Goal: Task Accomplishment & Management: Use online tool/utility

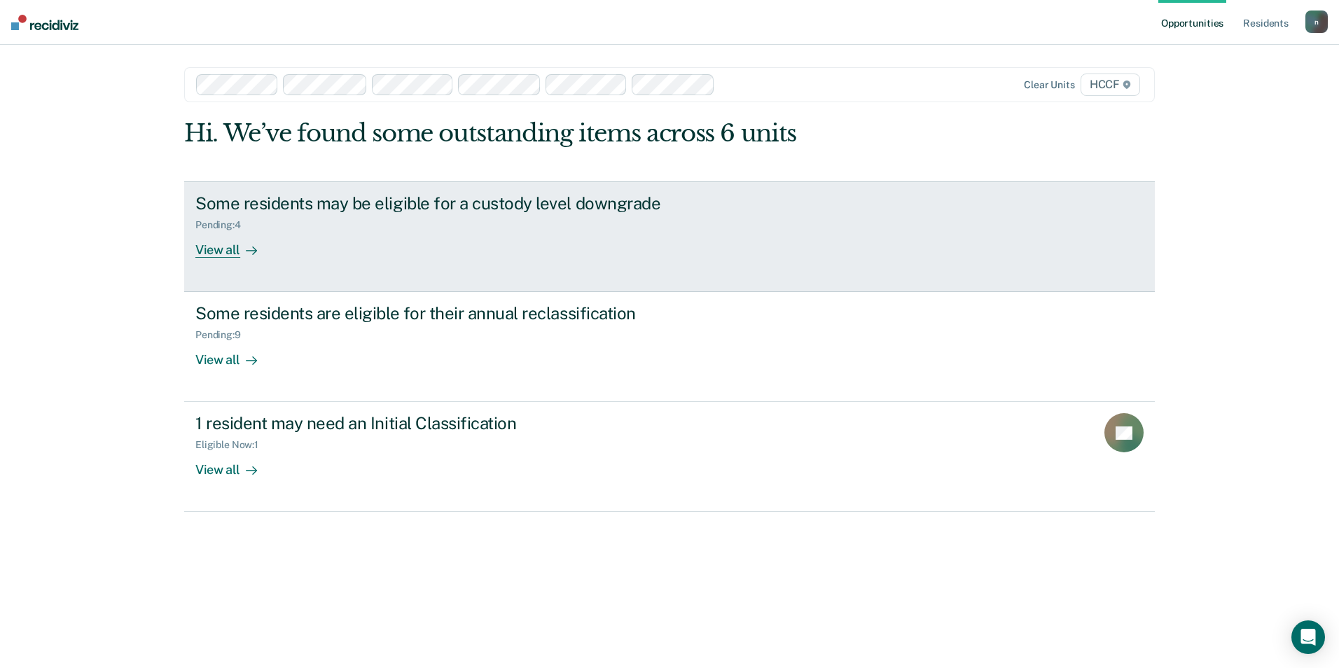
click at [368, 239] on div "Some residents may be eligible for a custody level downgrade Pending : 4 View a…" at bounding box center [457, 225] width 525 height 64
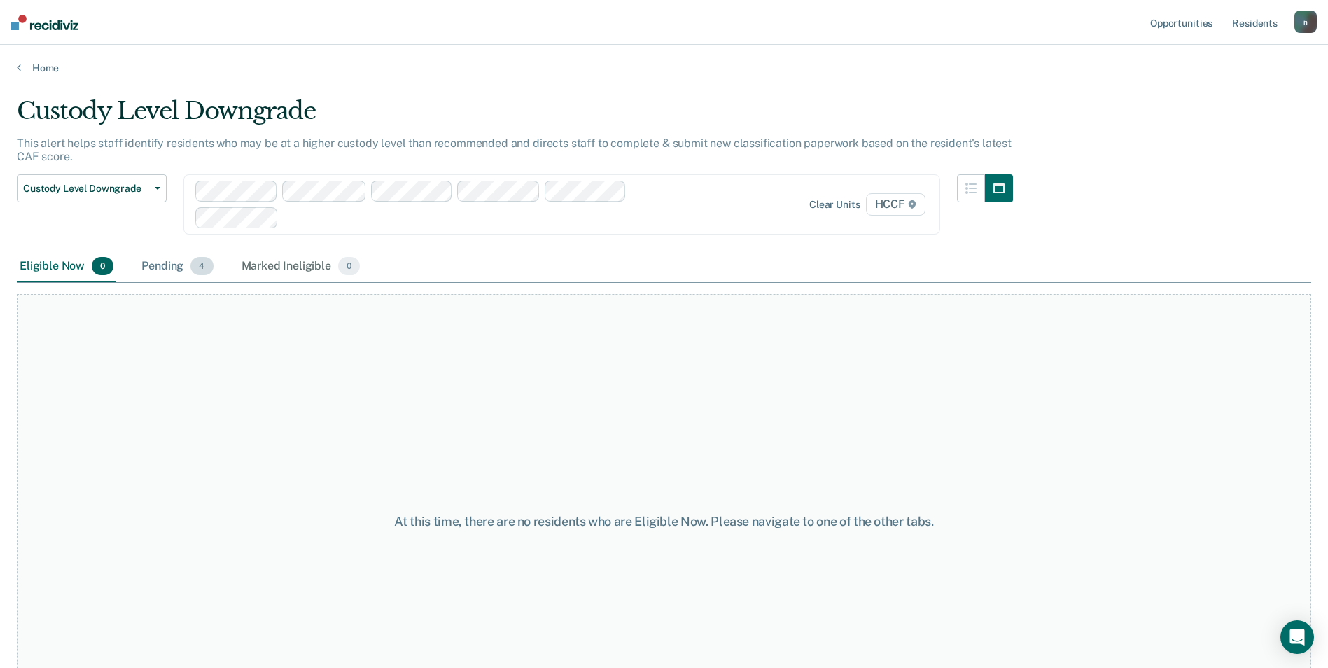
click at [163, 261] on div "Pending 4" at bounding box center [177, 266] width 77 height 31
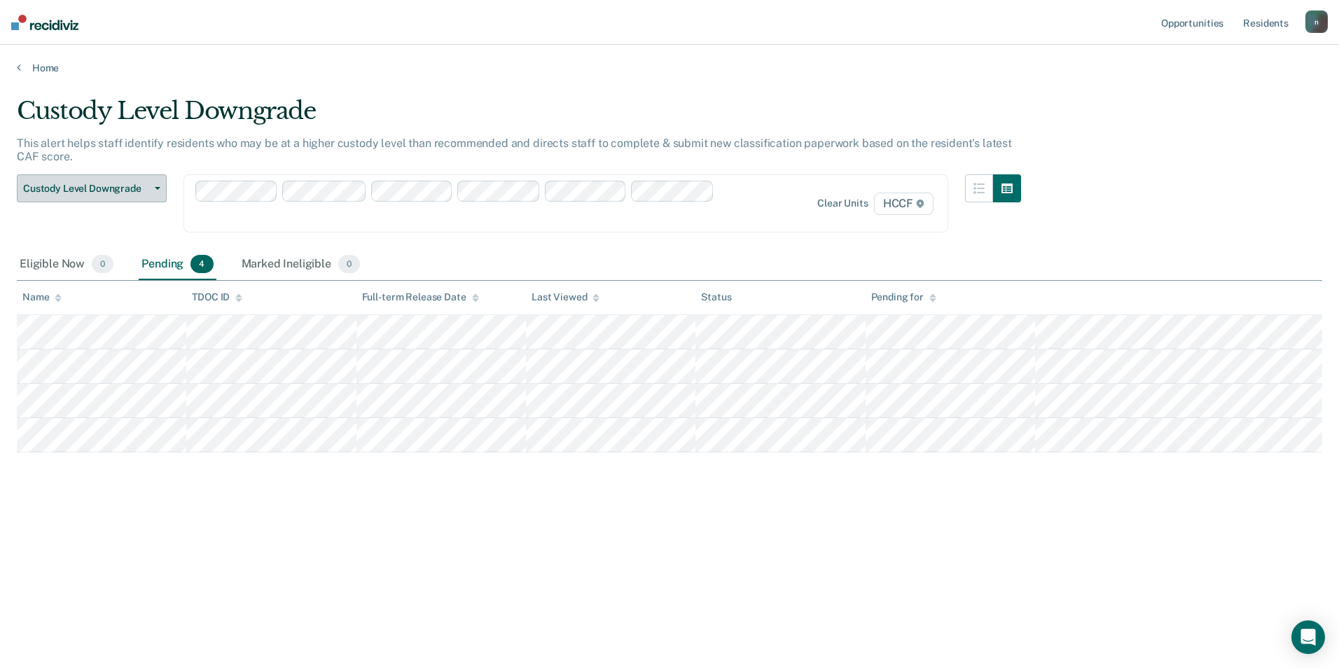
click at [114, 178] on button "Custody Level Downgrade" at bounding box center [92, 188] width 150 height 28
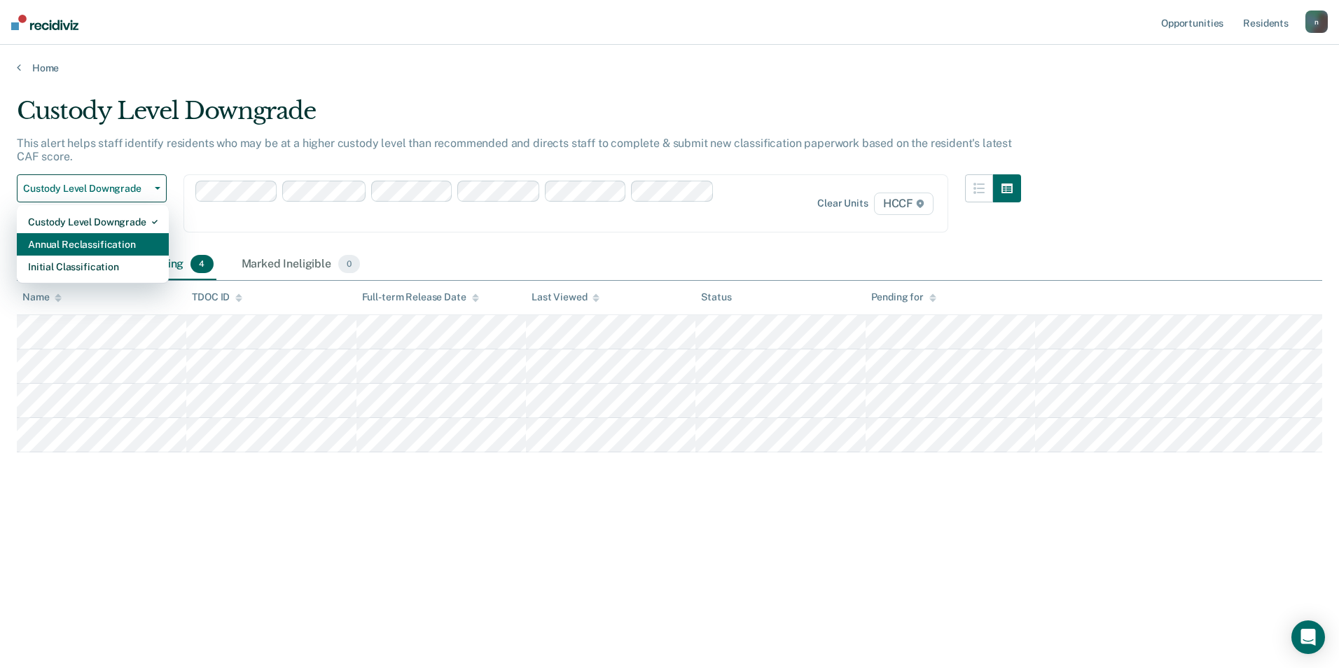
click at [104, 240] on div "Annual Reclassification" at bounding box center [93, 244] width 130 height 22
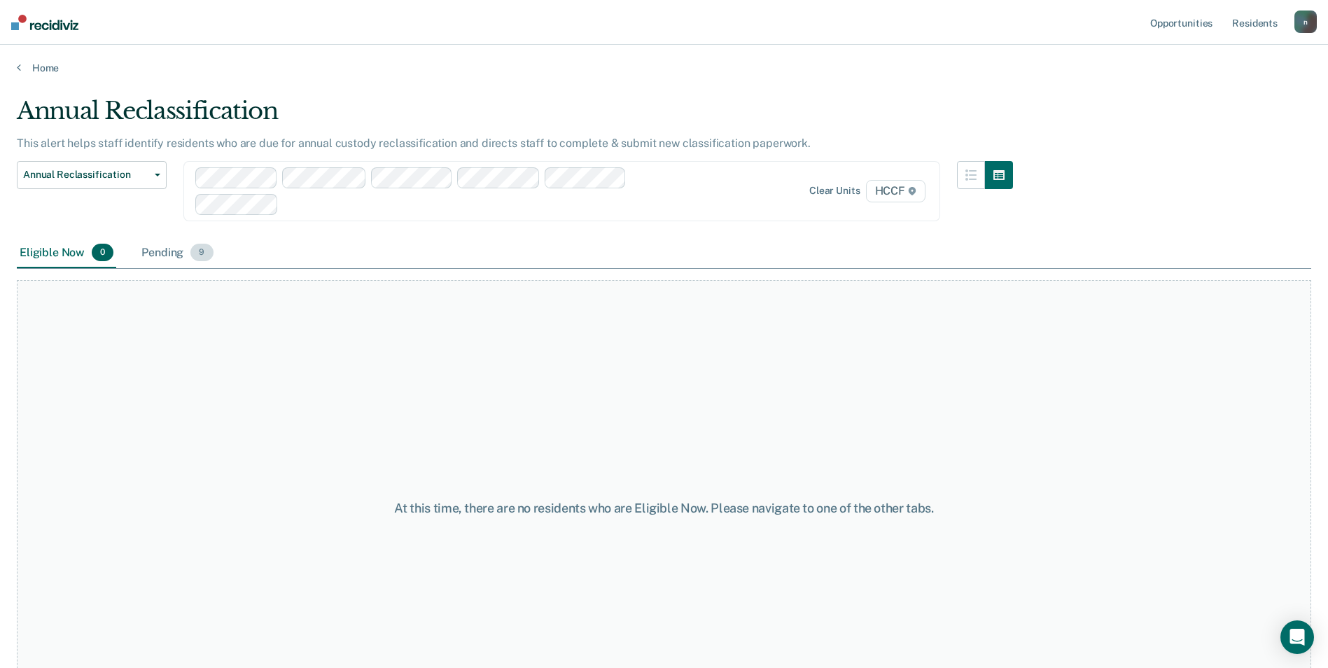
click at [158, 245] on div "Pending 9" at bounding box center [177, 253] width 77 height 31
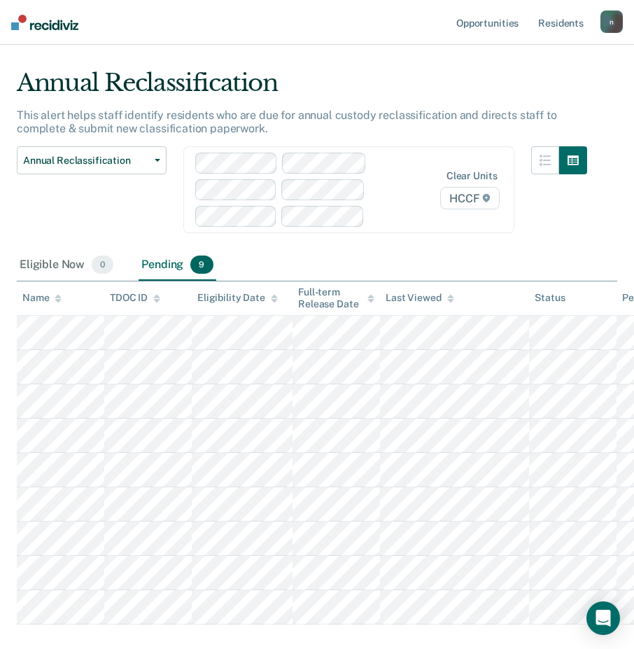
scroll to position [56, 0]
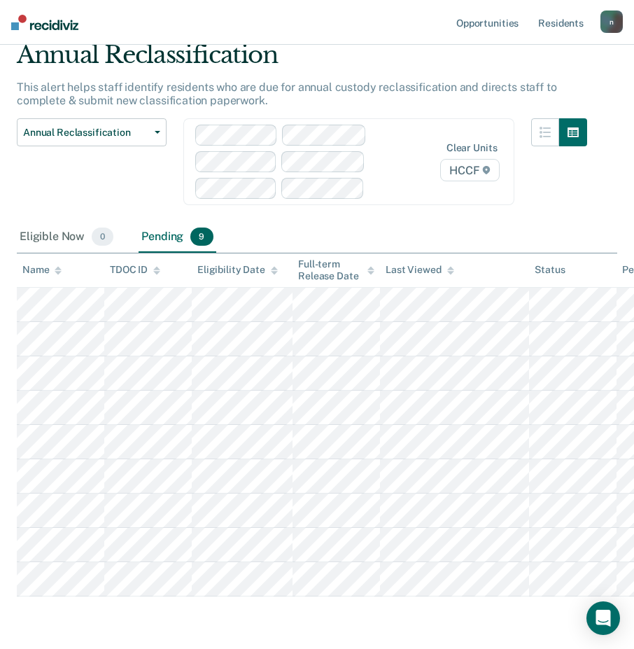
click at [253, 639] on main "Annual Reclassification This alert helps staff identify residents who are due f…" at bounding box center [317, 355] width 634 height 675
drag, startPoint x: 285, startPoint y: 638, endPoint x: 433, endPoint y: 638, distance: 148.4
click at [433, 638] on main "Annual Reclassification This alert helps staff identify residents who are due f…" at bounding box center [317, 355] width 634 height 675
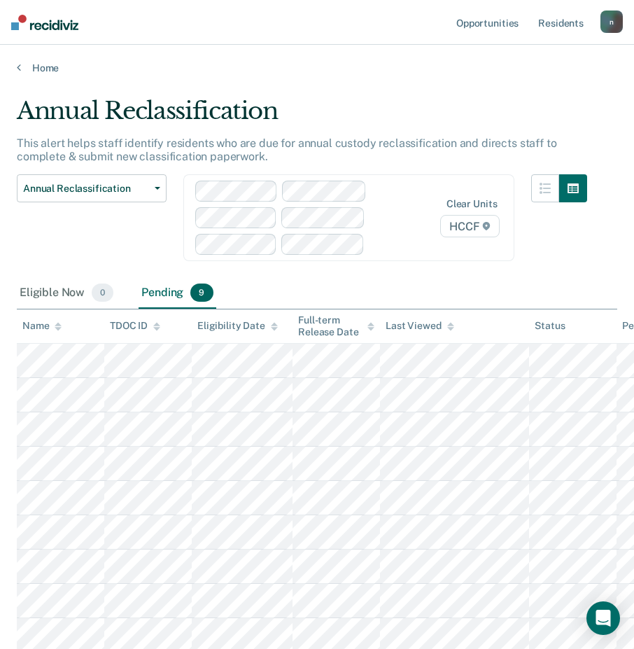
scroll to position [104, 0]
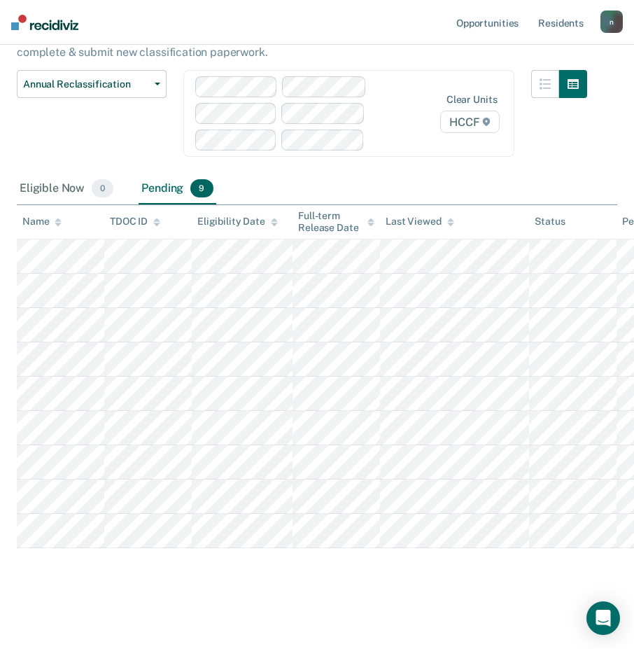
click at [412, 586] on div "Annual Reclassification This alert helps staff identify residents who are due f…" at bounding box center [317, 290] width 601 height 596
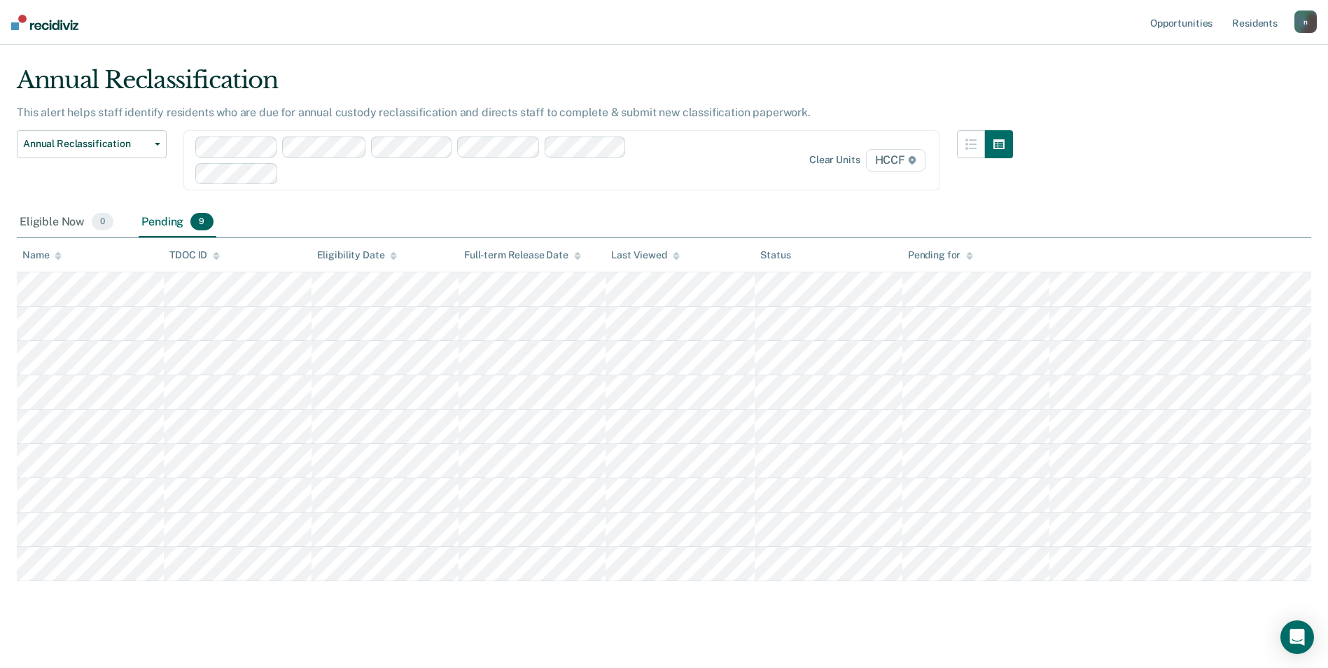
scroll to position [43, 0]
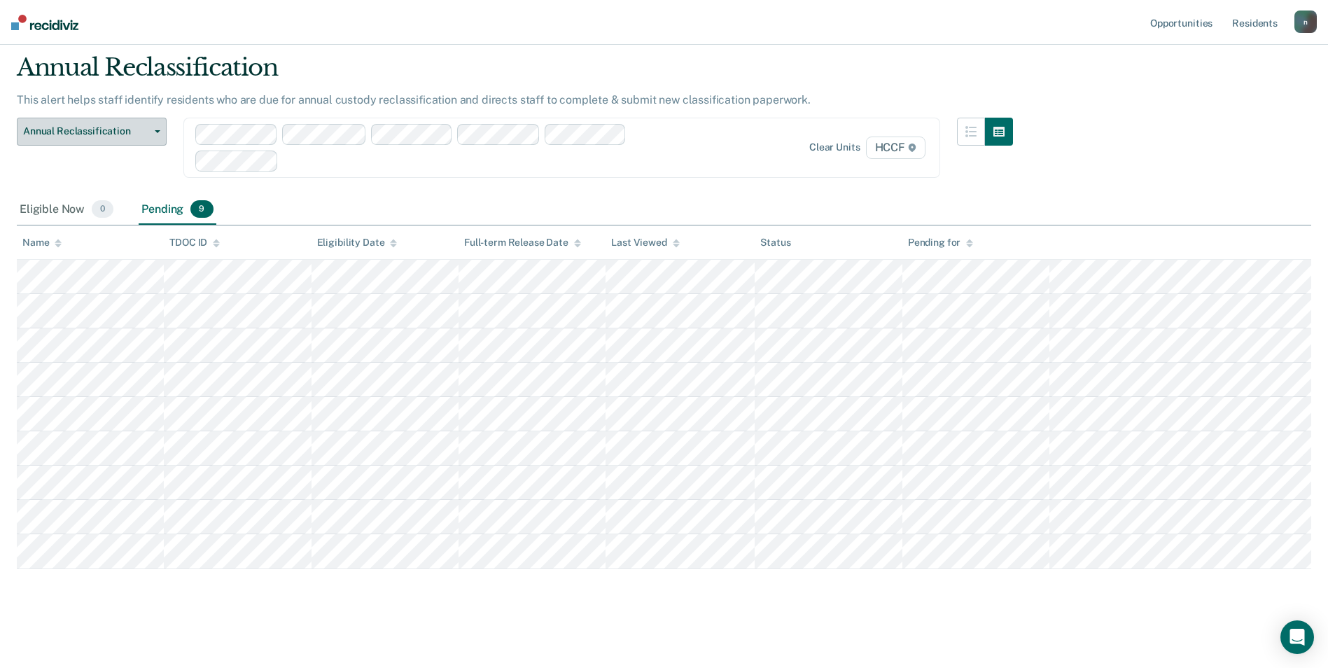
click at [144, 134] on span "Annual Reclassification" at bounding box center [86, 131] width 126 height 12
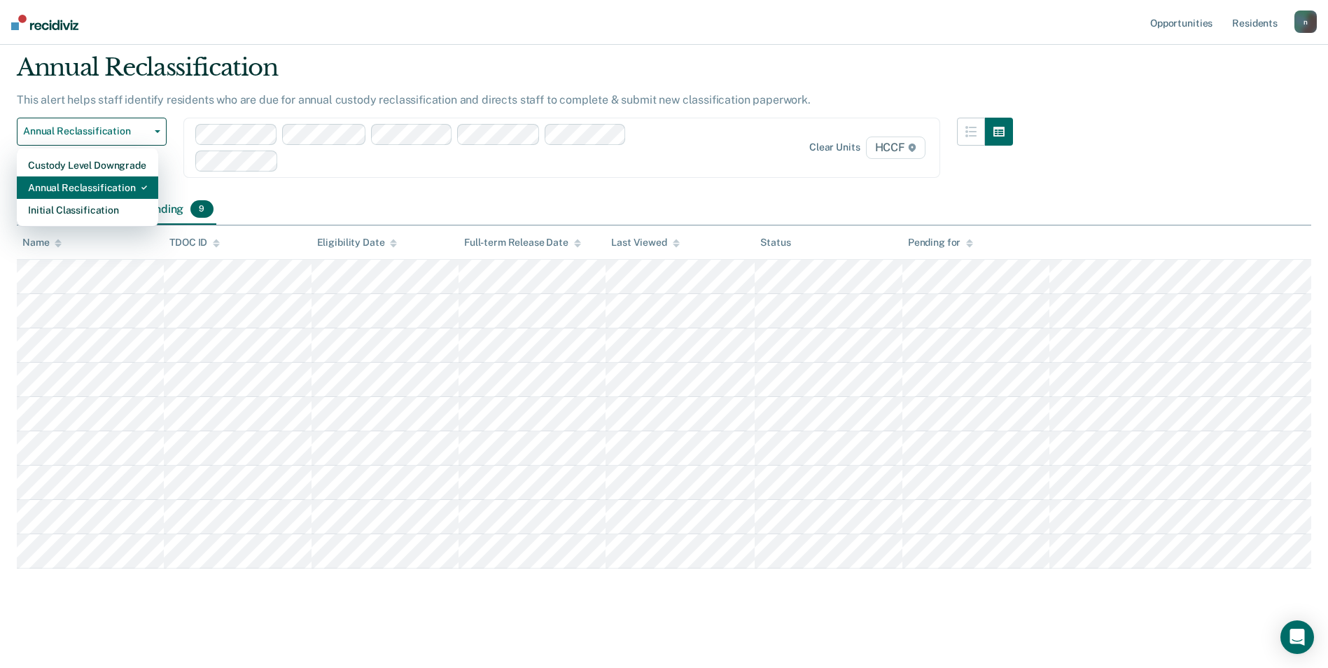
click at [120, 188] on div "Annual Reclassification" at bounding box center [87, 187] width 119 height 22
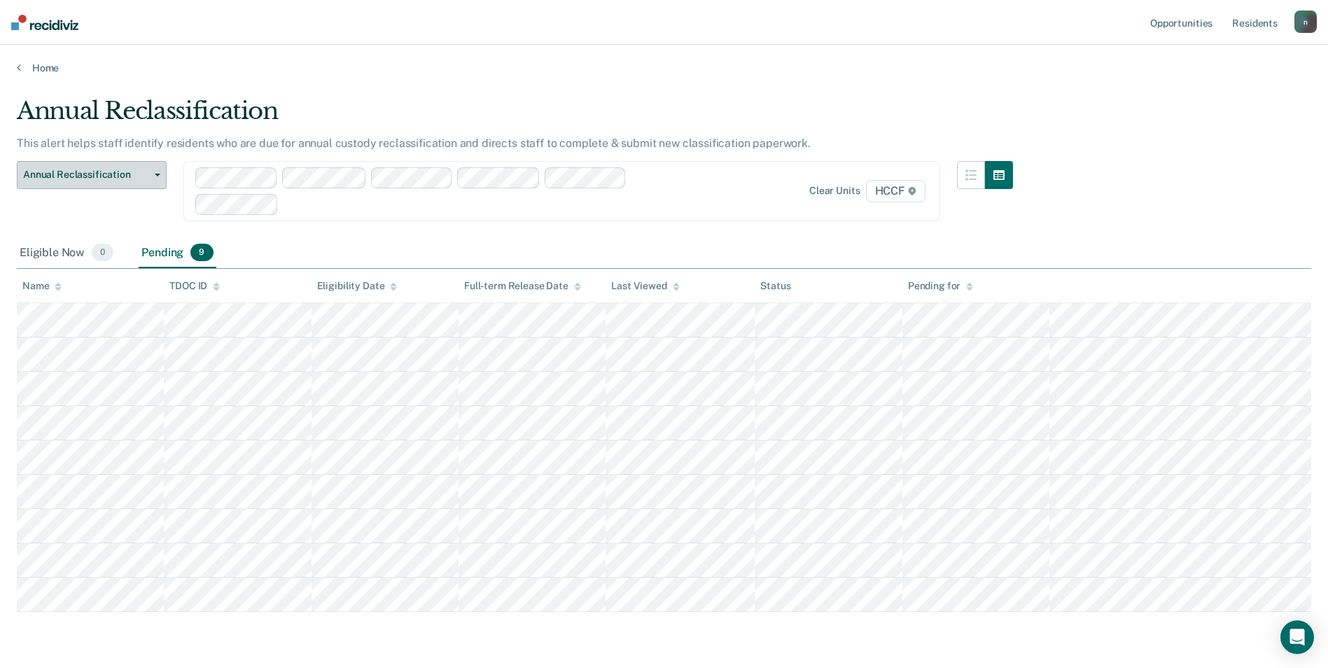
click at [126, 180] on span "Annual Reclassification" at bounding box center [86, 175] width 126 height 12
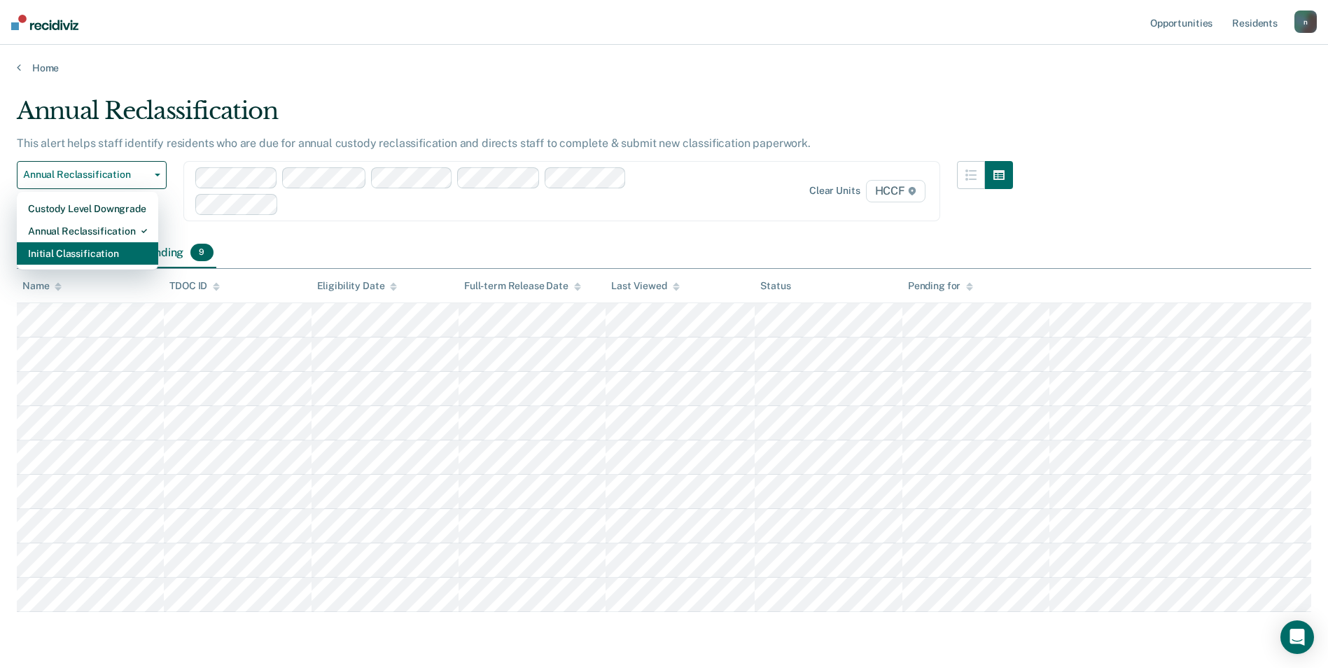
click at [99, 256] on div "Initial Classification" at bounding box center [87, 253] width 119 height 22
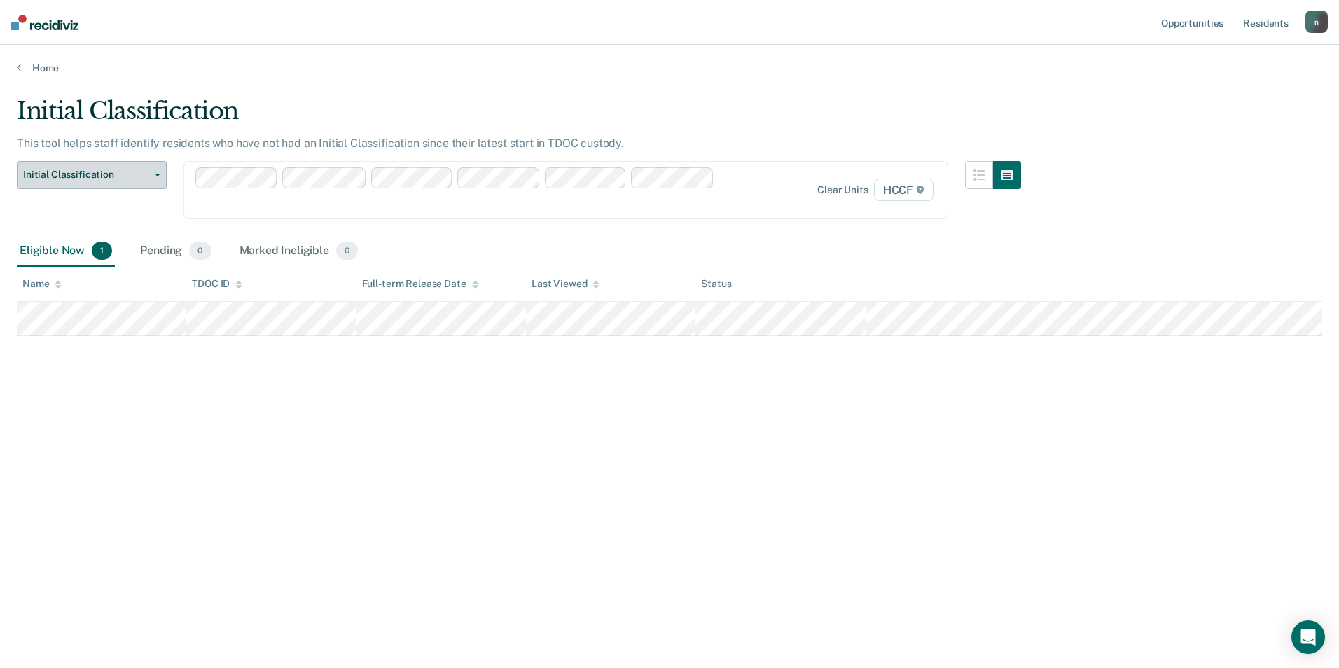
click at [122, 167] on button "Initial Classification" at bounding box center [92, 175] width 150 height 28
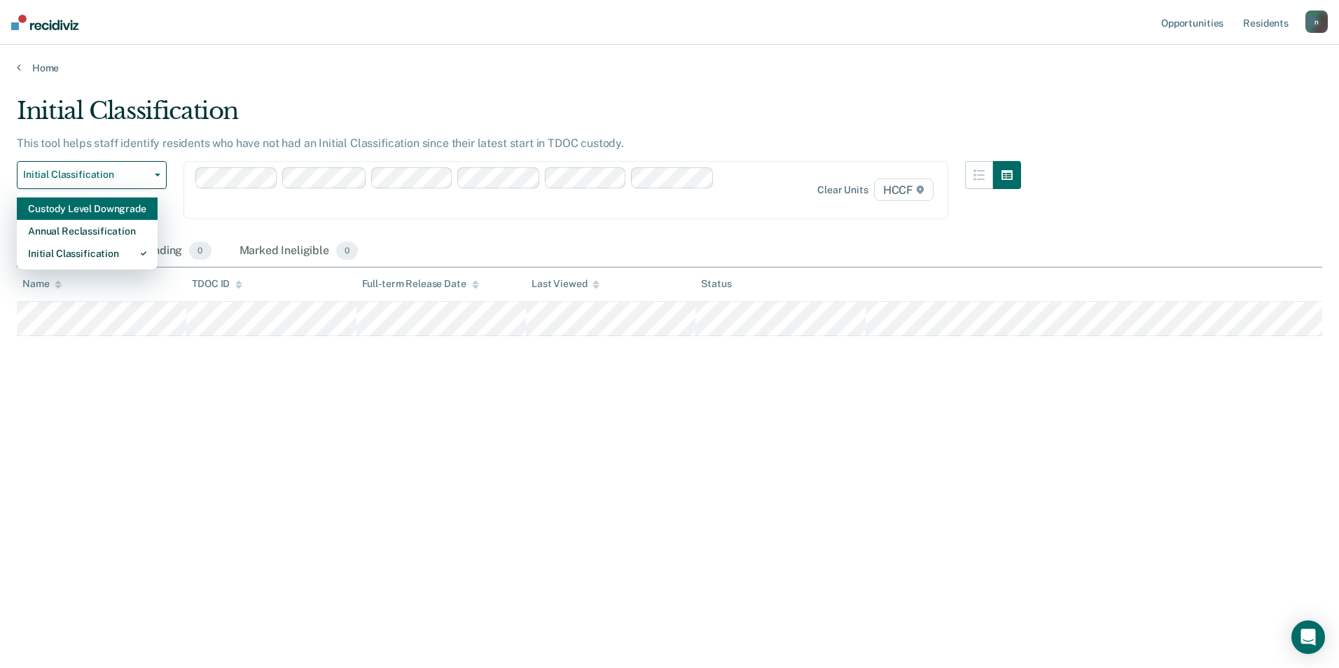
click at [87, 214] on div "Custody Level Downgrade" at bounding box center [87, 208] width 118 height 22
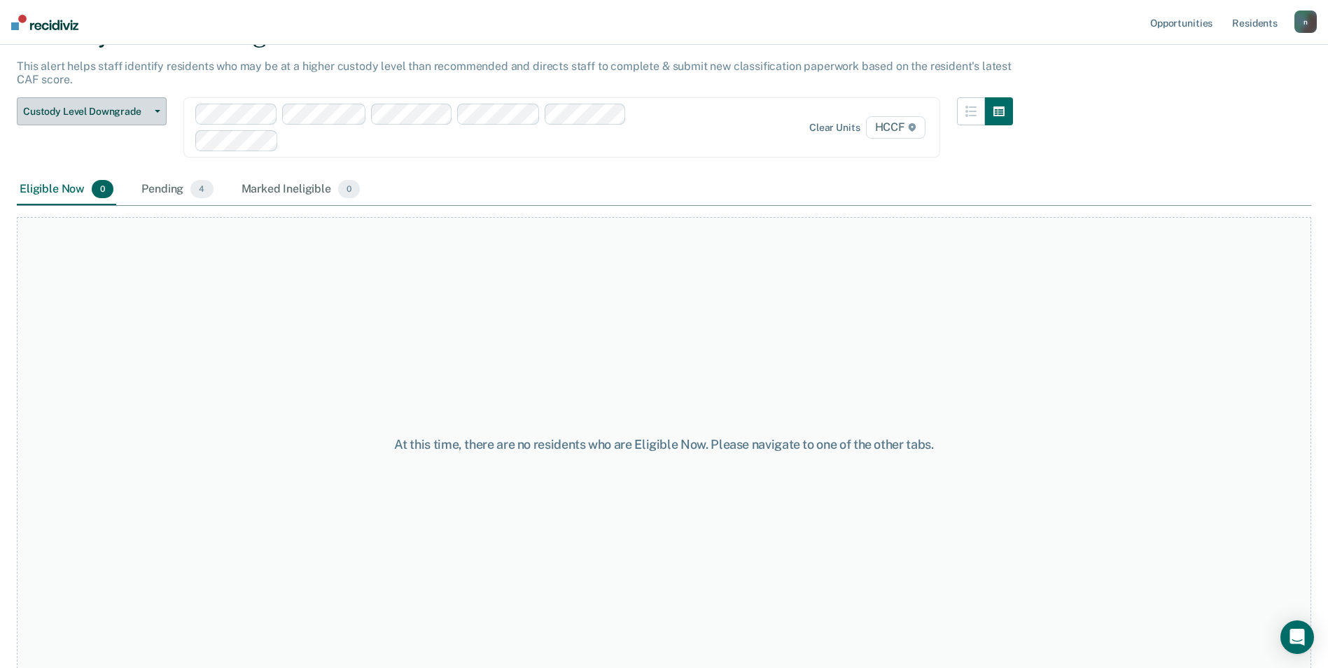
scroll to position [79, 0]
click at [154, 178] on div "Pending 4" at bounding box center [177, 187] width 77 height 31
